Goal: Task Accomplishment & Management: Manage account settings

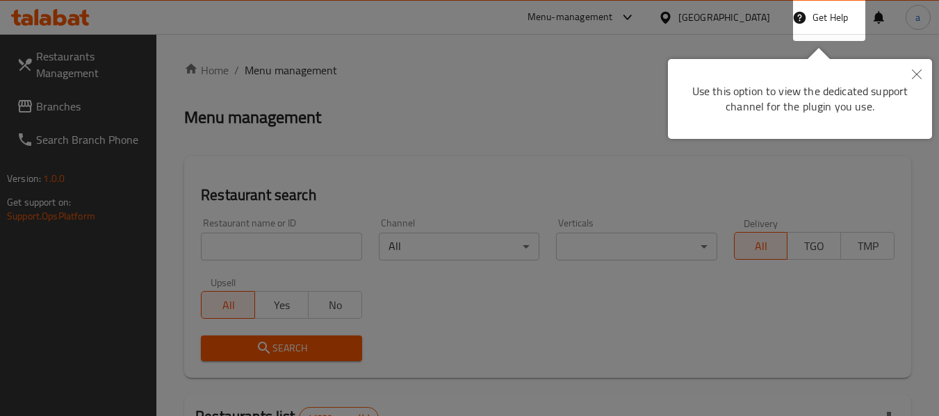
click at [916, 72] on icon "Close" at bounding box center [917, 75] width 10 height 10
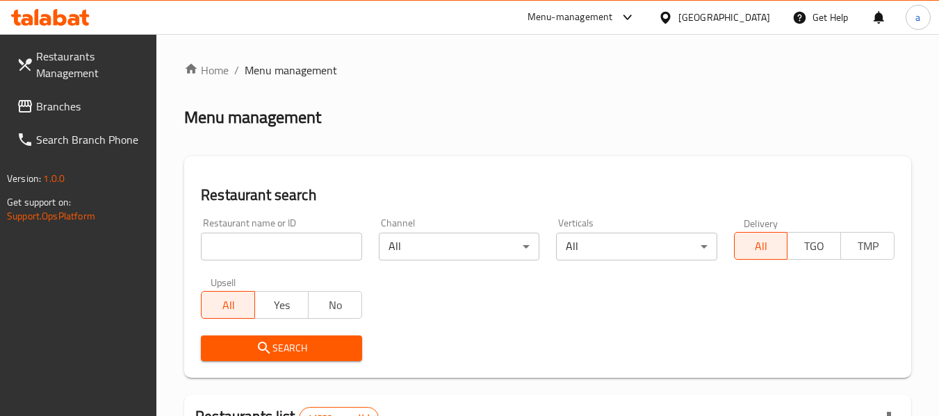
click at [737, 24] on div "[GEOGRAPHIC_DATA]" at bounding box center [725, 17] width 92 height 15
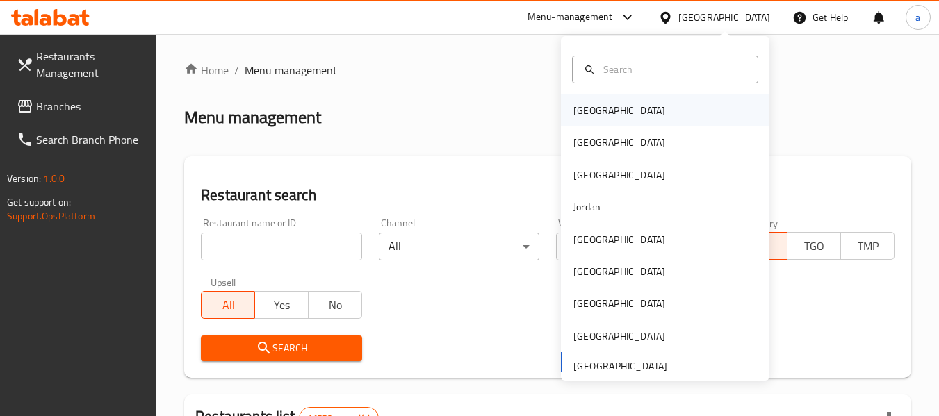
click at [583, 122] on div "[GEOGRAPHIC_DATA]" at bounding box center [619, 111] width 114 height 32
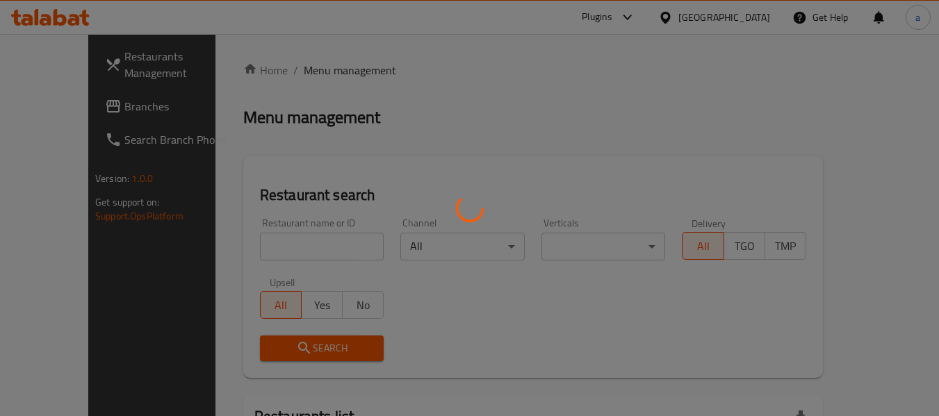
drag, startPoint x: 583, startPoint y: 122, endPoint x: 473, endPoint y: 124, distance: 109.9
click at [479, 122] on div at bounding box center [469, 208] width 939 height 416
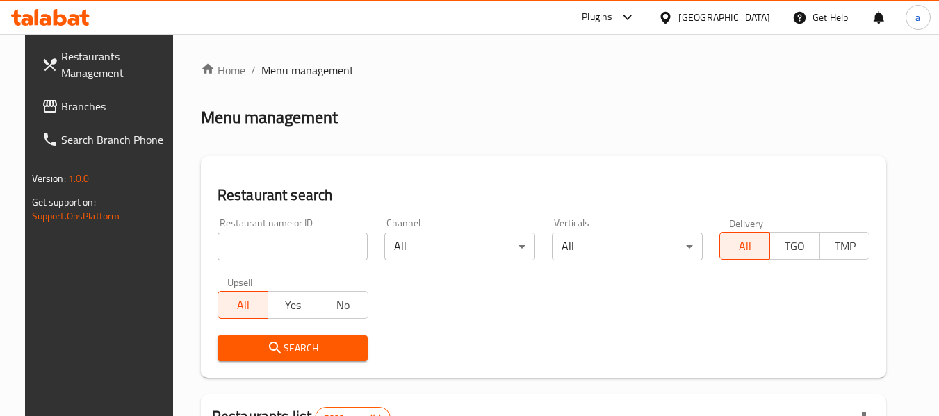
click at [71, 104] on span "Branches" at bounding box center [116, 106] width 110 height 17
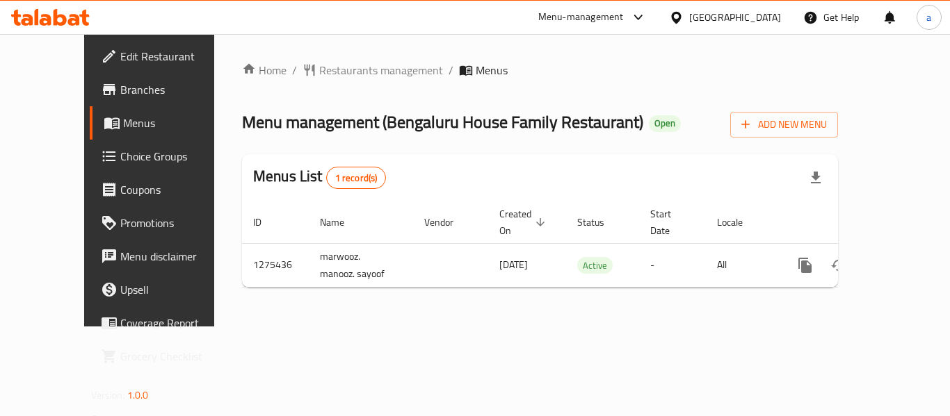
click at [749, 18] on div "[GEOGRAPHIC_DATA]" at bounding box center [735, 17] width 92 height 15
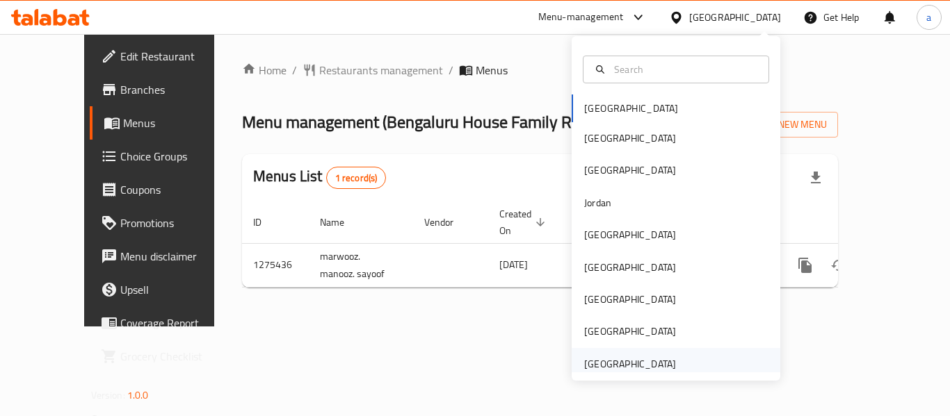
click at [614, 357] on div "[GEOGRAPHIC_DATA]" at bounding box center [630, 364] width 92 height 15
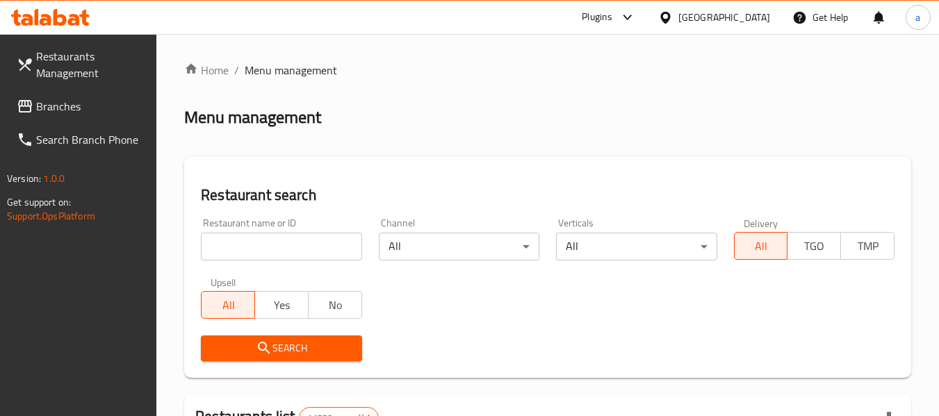
click at [60, 101] on span "Branches" at bounding box center [91, 106] width 110 height 17
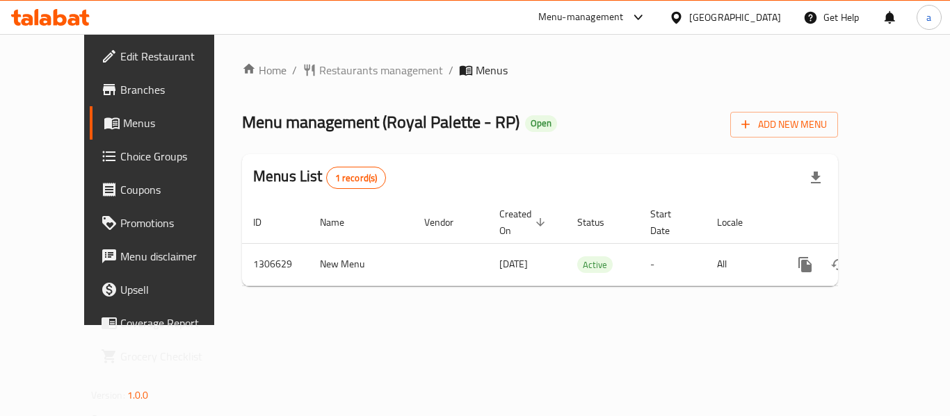
click at [714, 22] on div "United Arab Emirates" at bounding box center [735, 17] width 92 height 15
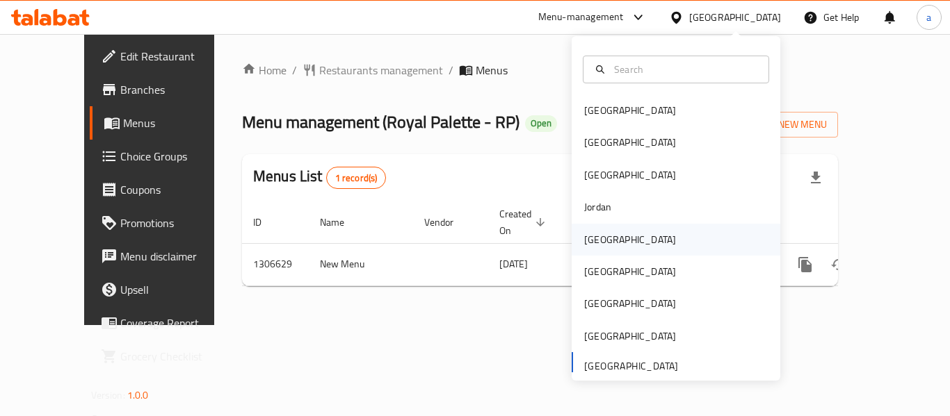
click at [600, 243] on div "[GEOGRAPHIC_DATA]" at bounding box center [630, 239] width 92 height 15
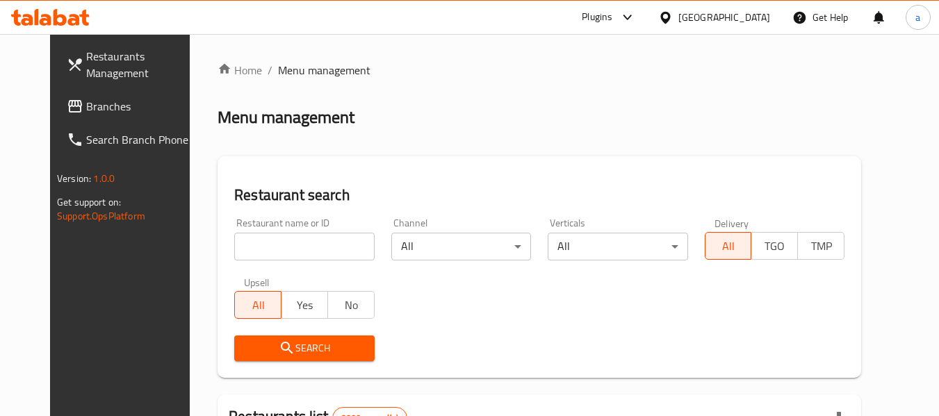
click at [86, 101] on span "Branches" at bounding box center [141, 106] width 110 height 17
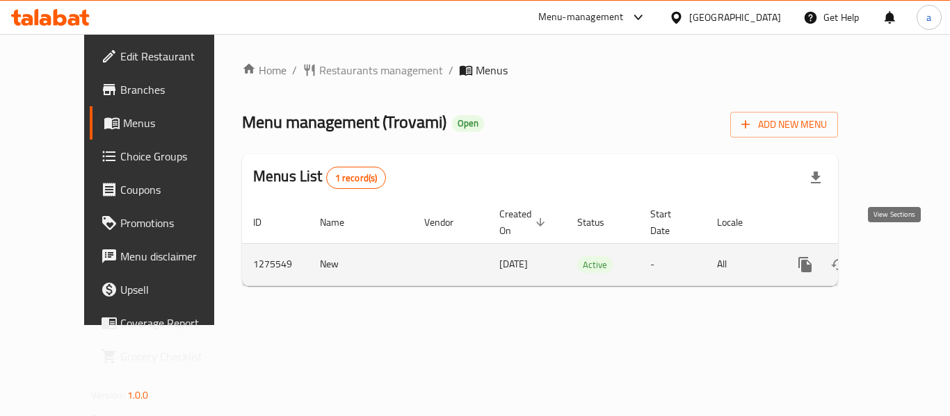
click at [897, 257] on icon "enhanced table" at bounding box center [905, 265] width 17 height 17
